Goal: Check status: Check status

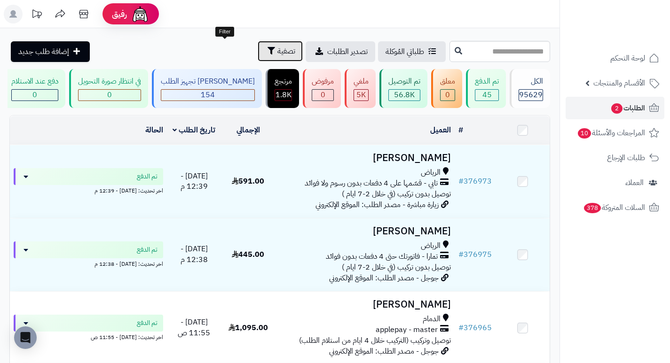
click at [277, 49] on span "تصفية" at bounding box center [286, 51] width 18 height 11
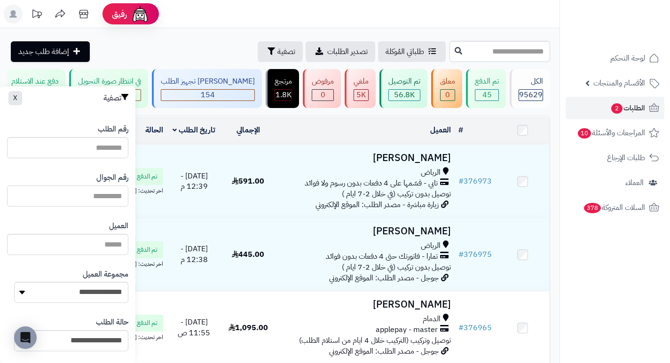
click at [106, 197] on input "text" at bounding box center [67, 196] width 121 height 21
paste input "*********"
type input "*********"
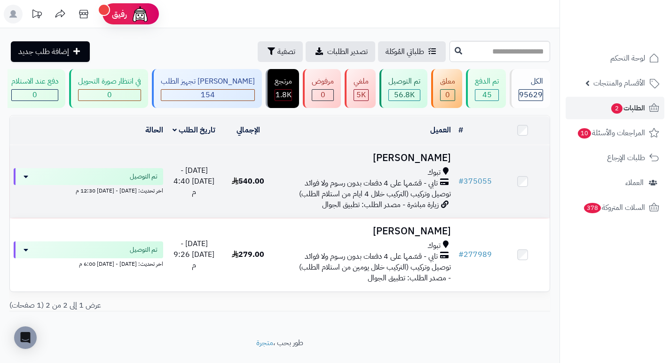
click at [422, 164] on h3 "احلام كريري" at bounding box center [365, 158] width 172 height 11
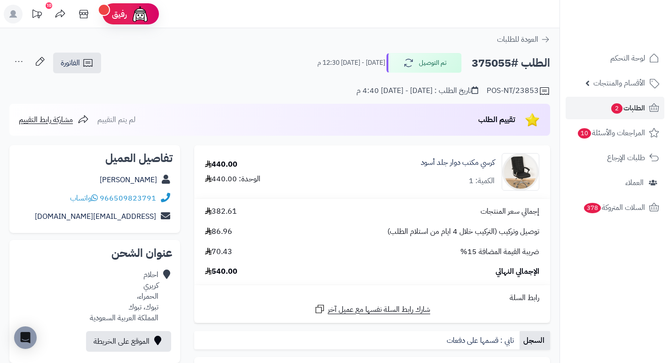
click at [494, 68] on h2 "الطلب #375055" at bounding box center [511, 63] width 79 height 19
copy h2 "375055"
click at [381, 136] on input "**********" at bounding box center [279, 137] width 559 height 2
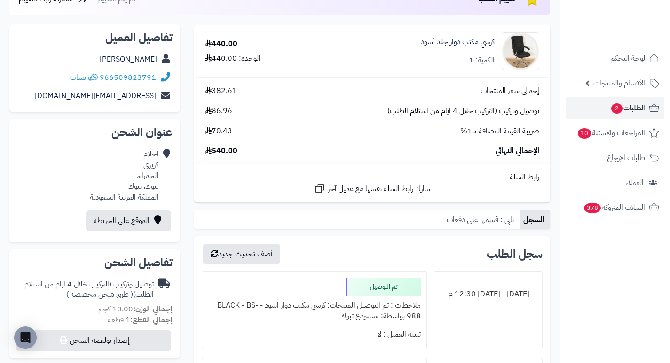
scroll to position [94, 0]
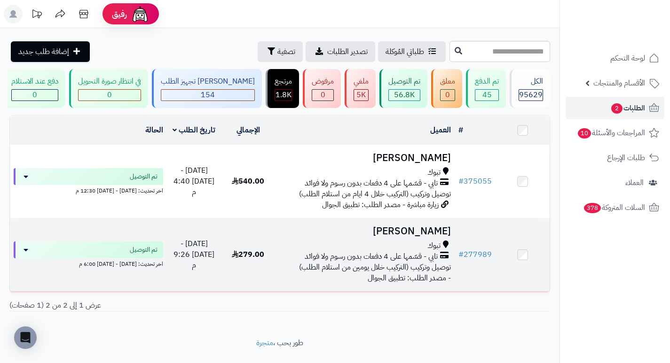
click at [434, 235] on h3 "احلام كريري" at bounding box center [365, 231] width 172 height 11
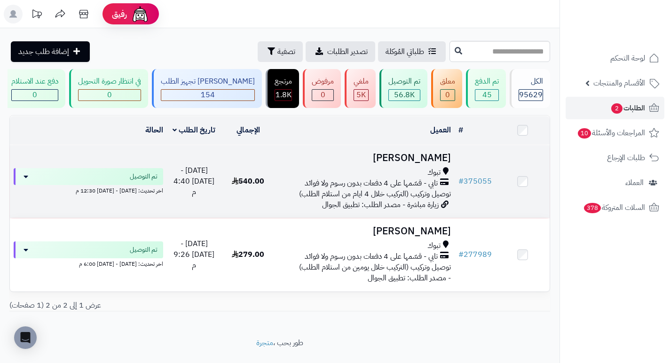
click at [422, 164] on h3 "احلام كريري" at bounding box center [365, 158] width 172 height 11
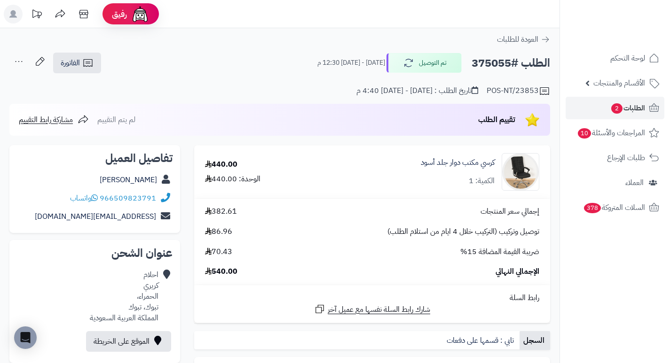
click at [485, 63] on h2 "الطلب #375055" at bounding box center [511, 63] width 79 height 19
click at [283, 71] on div "الطلب #375055 تم التوصيل [DATE] - [DATE] 12:30 م الفاتورة طباعة الفاتورة إرسال …" at bounding box center [279, 63] width 541 height 22
click at [308, 83] on div "POS-NT/23853 تاريخ الطلب : [DATE] - [DATE] 4:40 م" at bounding box center [279, 85] width 541 height 23
click at [638, 105] on span "الطلبات 2" at bounding box center [627, 108] width 35 height 13
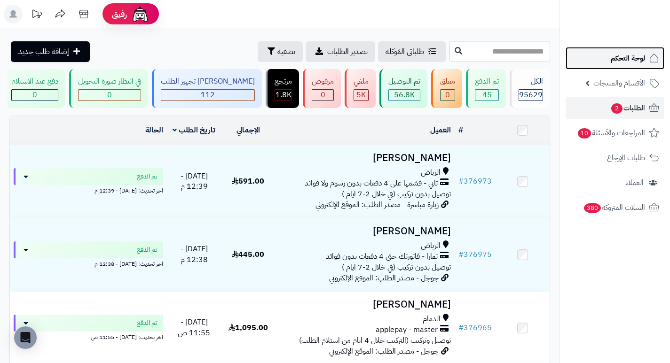
click at [610, 63] on link "لوحة التحكم" at bounding box center [615, 58] width 99 height 23
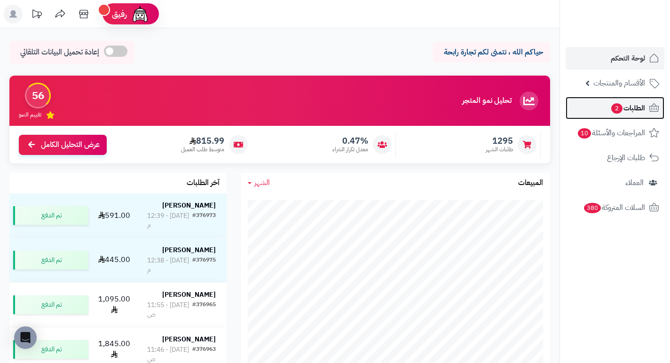
click at [624, 110] on span "الطلبات 2" at bounding box center [627, 108] width 35 height 13
